Goal: Transaction & Acquisition: Purchase product/service

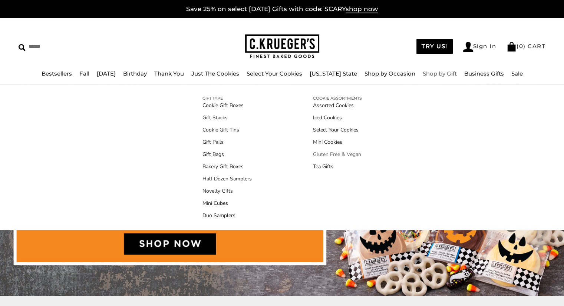
click at [349, 154] on link "Gluten Free & Vegan" at bounding box center [337, 155] width 49 height 8
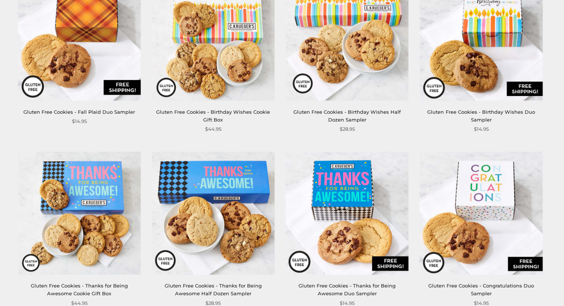
scroll to position [351, 0]
click at [294, 197] on img at bounding box center [347, 213] width 123 height 123
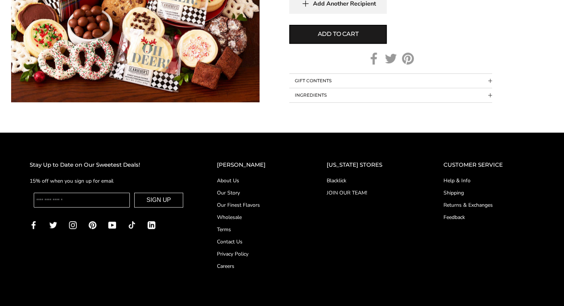
scroll to position [610, 0]
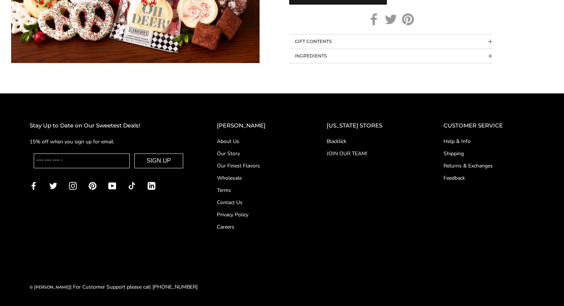
click at [244, 140] on link "About Us" at bounding box center [257, 142] width 80 height 8
